Goal: Navigation & Orientation: Find specific page/section

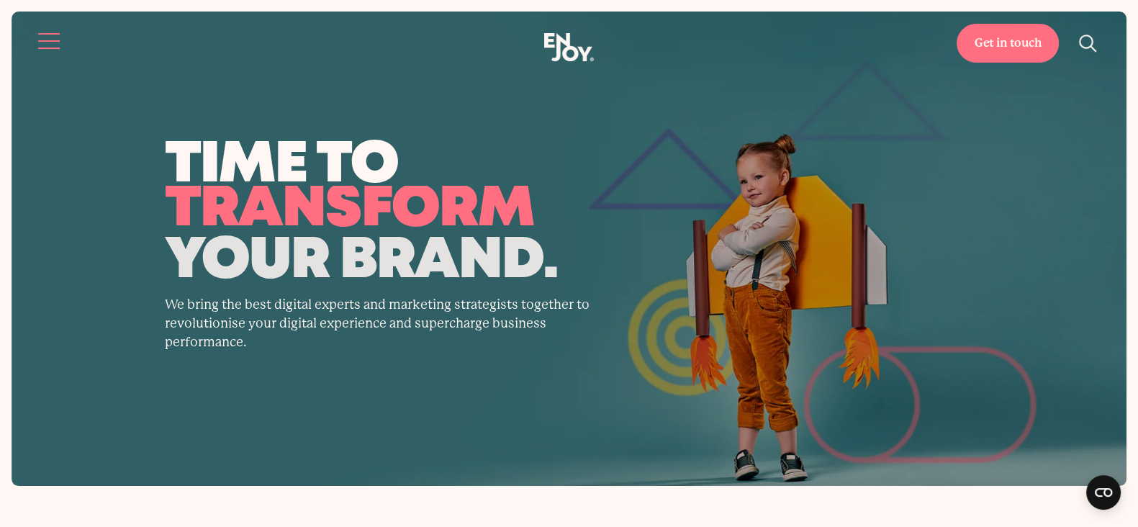
click at [45, 30] on button "Site navigation" at bounding box center [50, 41] width 30 height 30
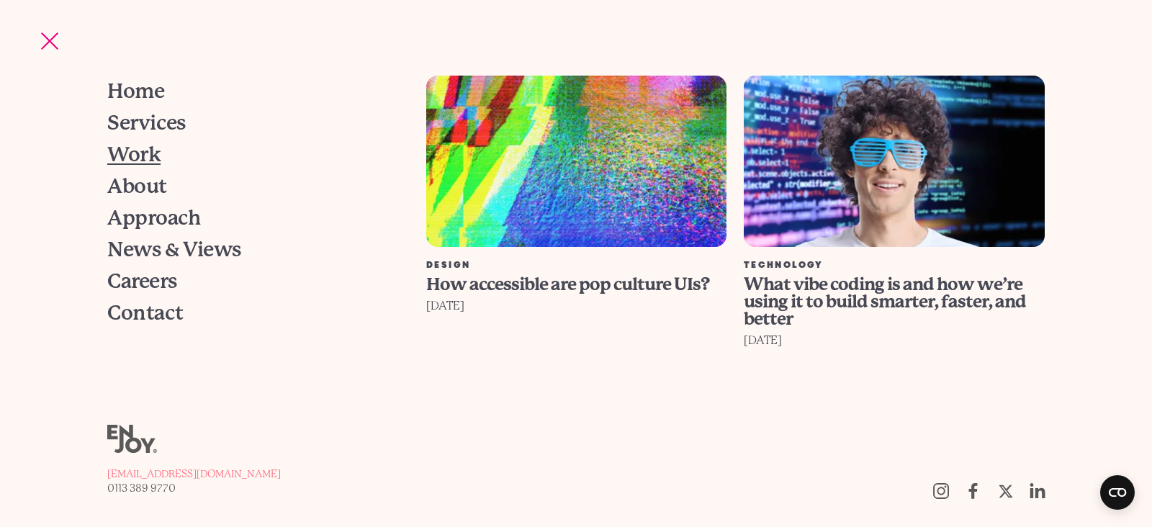
click at [138, 153] on span "Work" at bounding box center [133, 155] width 53 height 20
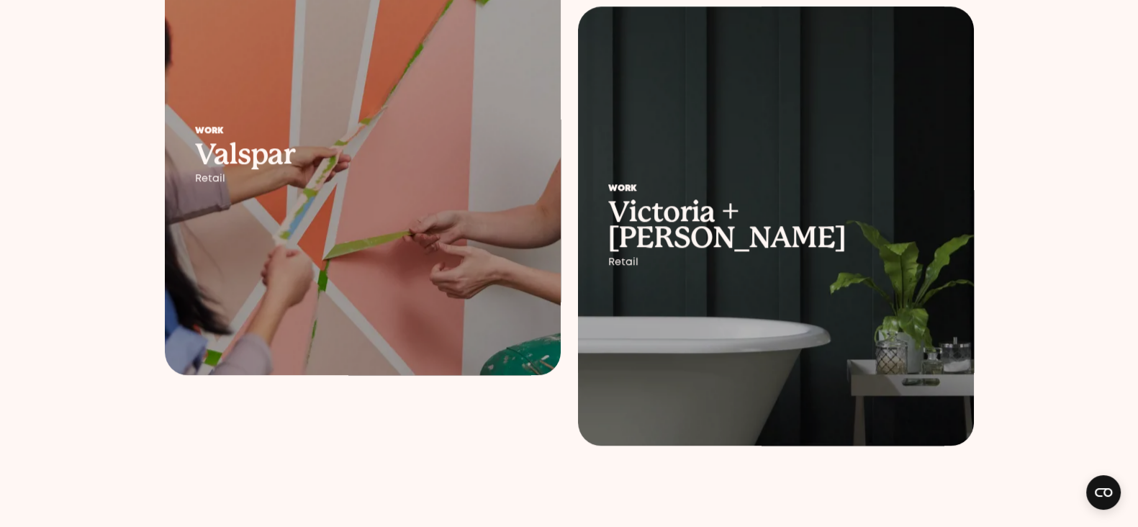
scroll to position [2093, 0]
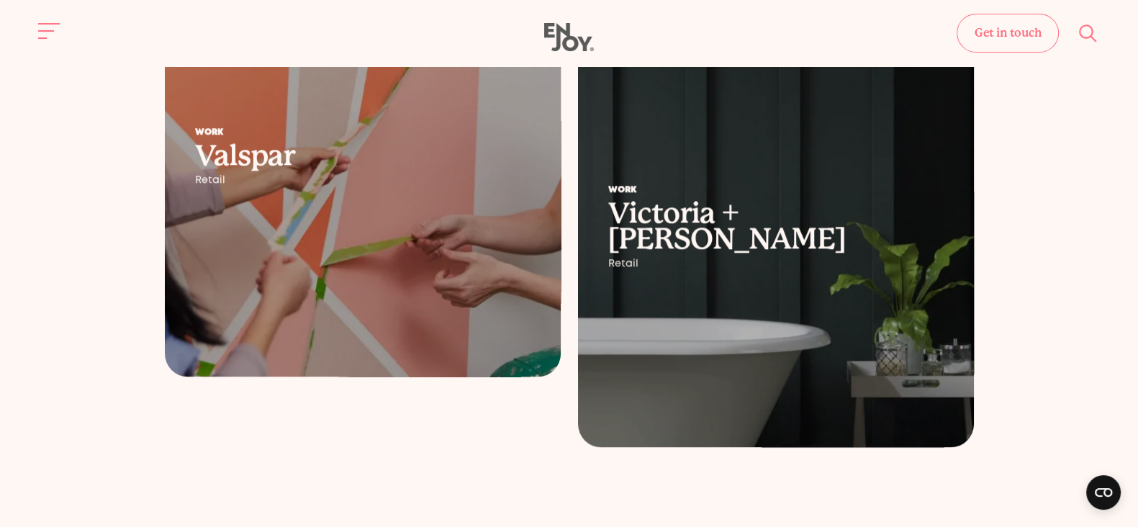
click at [266, 220] on div at bounding box center [363, 156] width 396 height 439
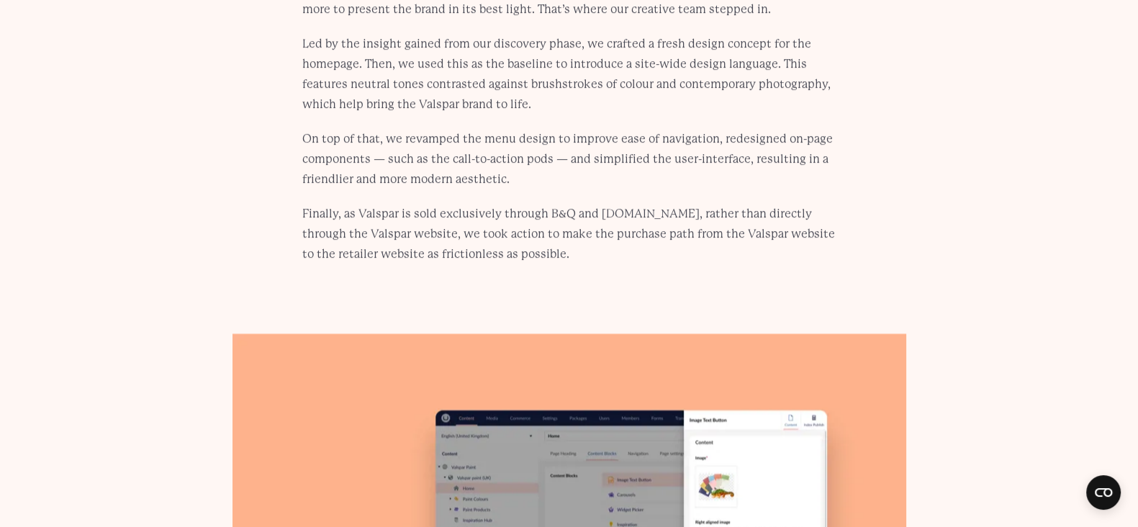
scroll to position [4198, 0]
